Goal: Transaction & Acquisition: Download file/media

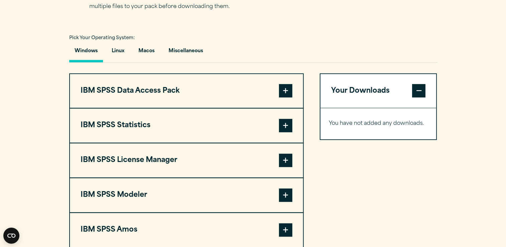
scroll to position [467, 0]
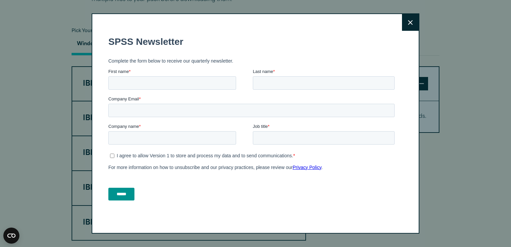
click at [408, 21] on icon at bounding box center [410, 22] width 5 height 5
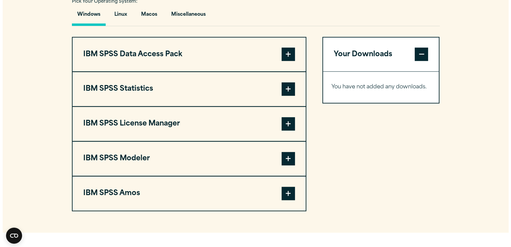
scroll to position [510, 0]
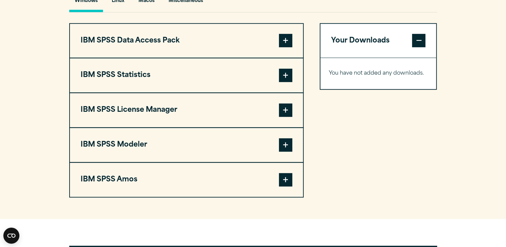
click at [285, 47] on span at bounding box center [285, 40] width 13 height 13
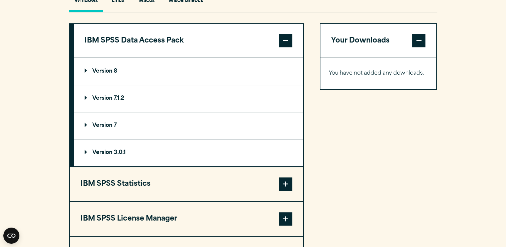
click at [284, 191] on span at bounding box center [285, 183] width 13 height 13
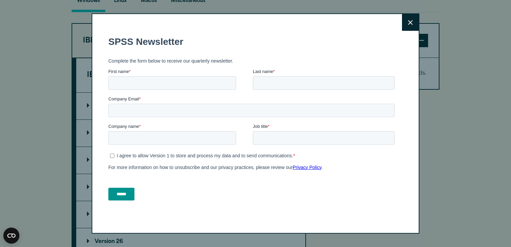
click at [405, 15] on button "Close" at bounding box center [410, 22] width 17 height 17
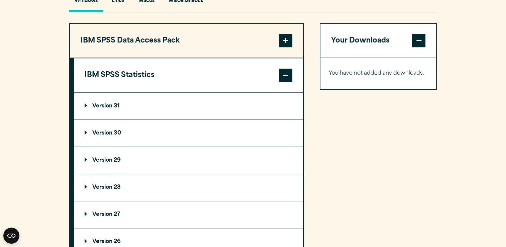
click at [116, 136] on p "Version 30" at bounding box center [103, 132] width 36 height 5
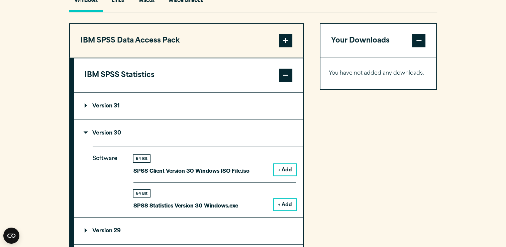
click at [282, 210] on button "+ Add" at bounding box center [285, 204] width 22 height 11
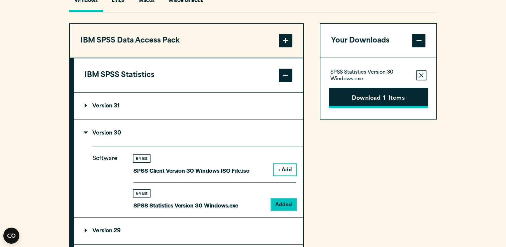
click at [360, 108] on button "Download 1 Items" at bounding box center [378, 98] width 99 height 21
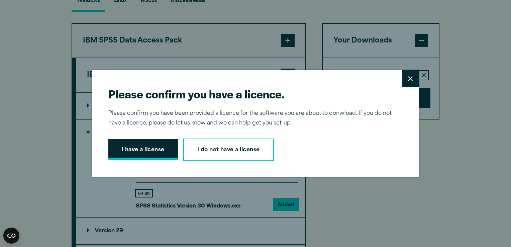
click at [159, 143] on button "I have a license" at bounding box center [143, 149] width 70 height 21
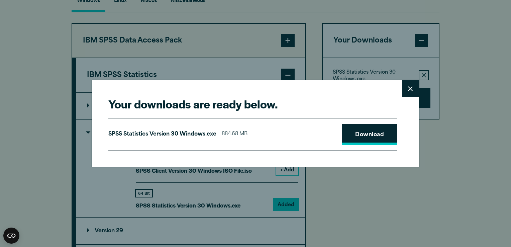
click at [360, 131] on link "Download" at bounding box center [369, 134] width 55 height 21
